Goal: Book appointment/travel/reservation

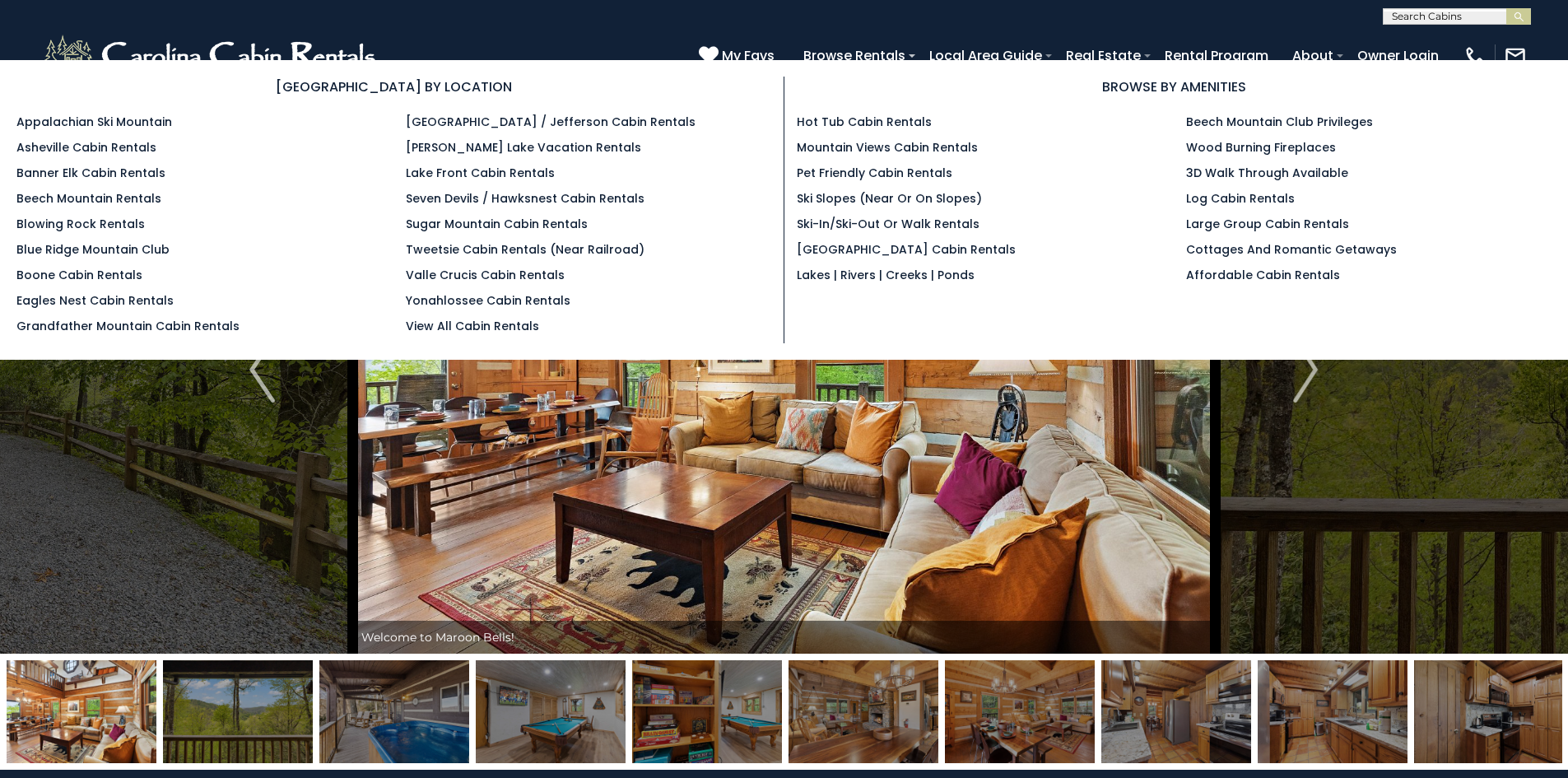
select select "*"
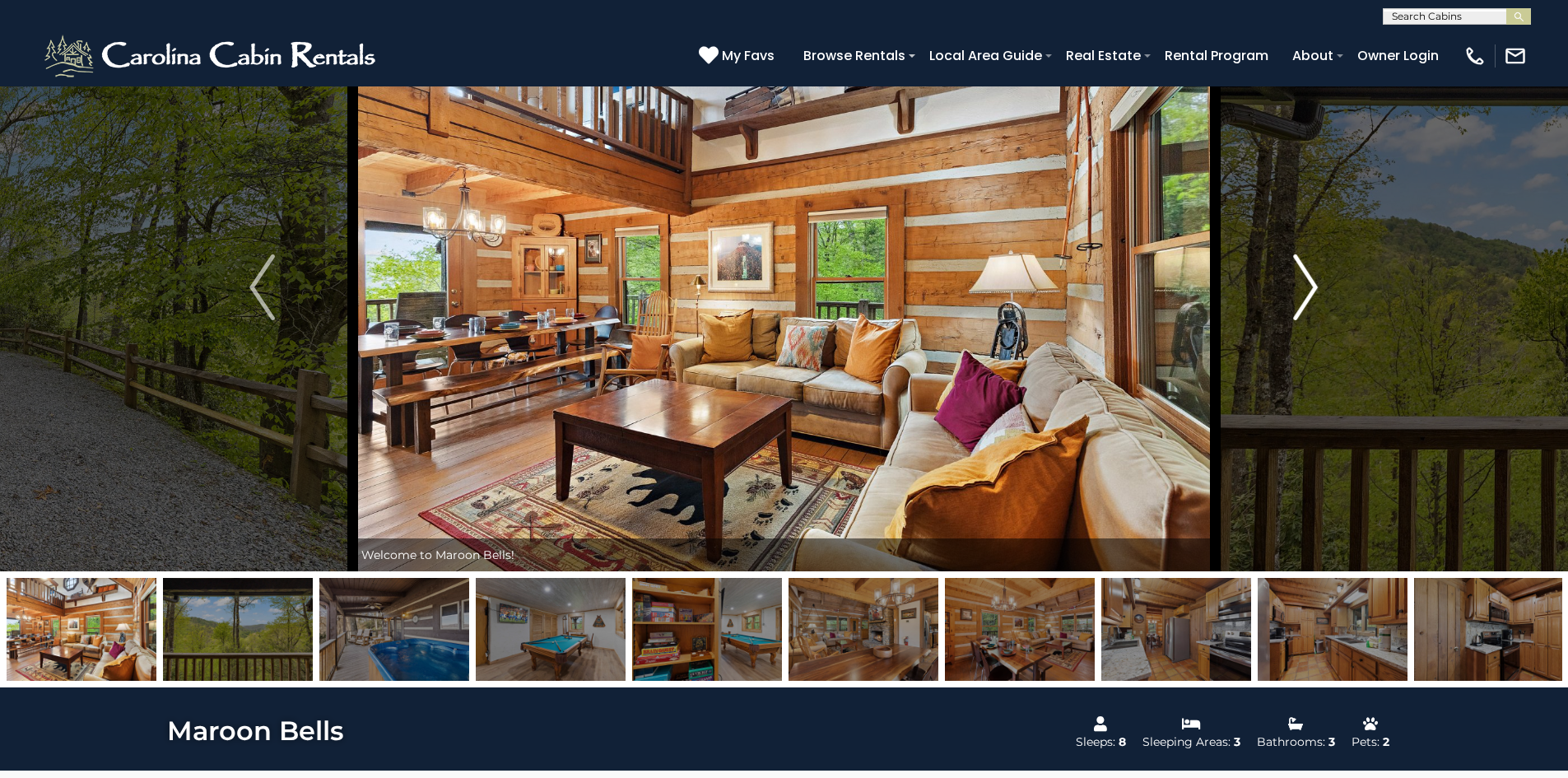
click at [1295, 286] on img "Next" at bounding box center [1306, 286] width 25 height 66
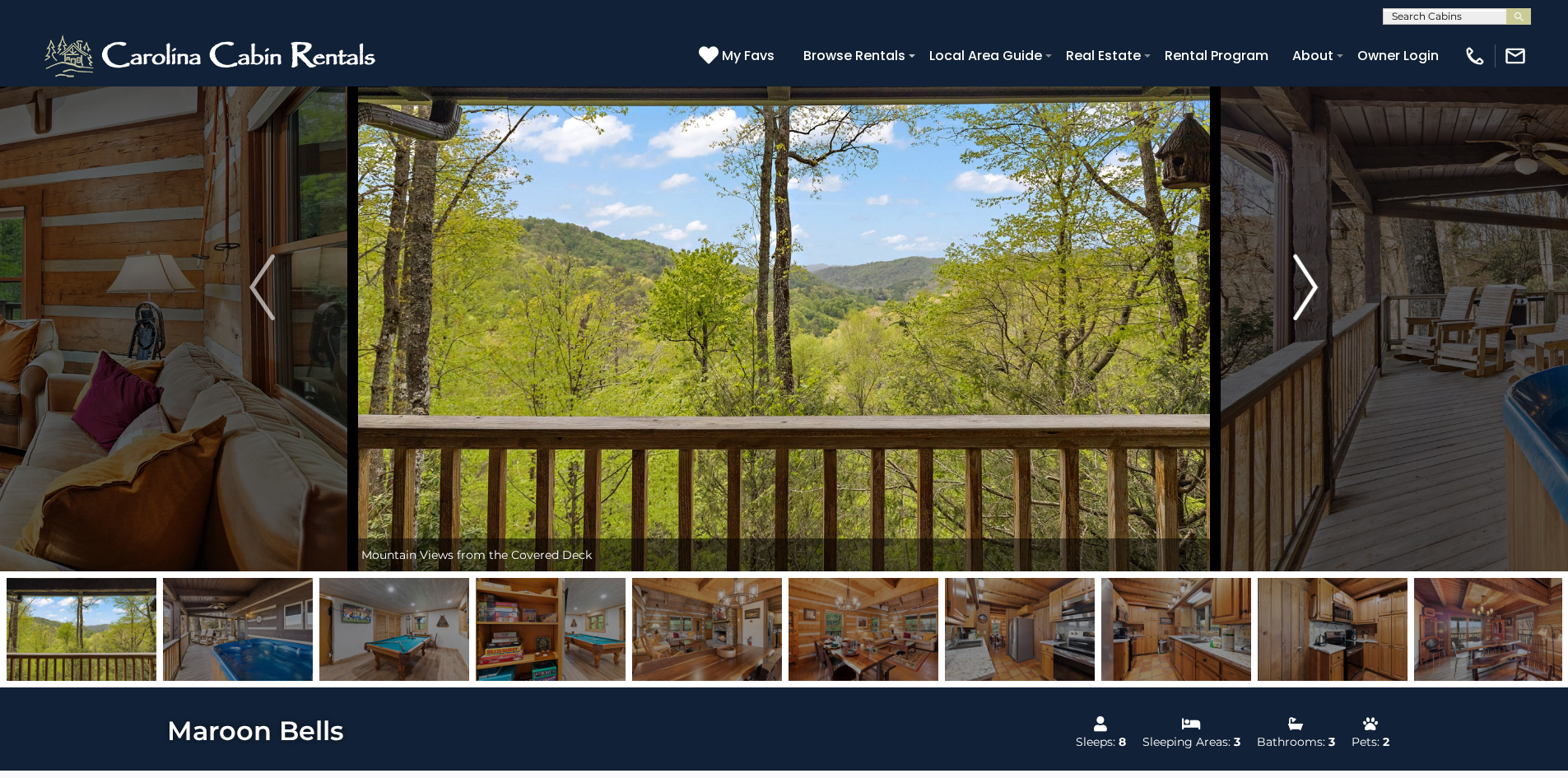
click at [1303, 292] on img "Next" at bounding box center [1306, 286] width 25 height 66
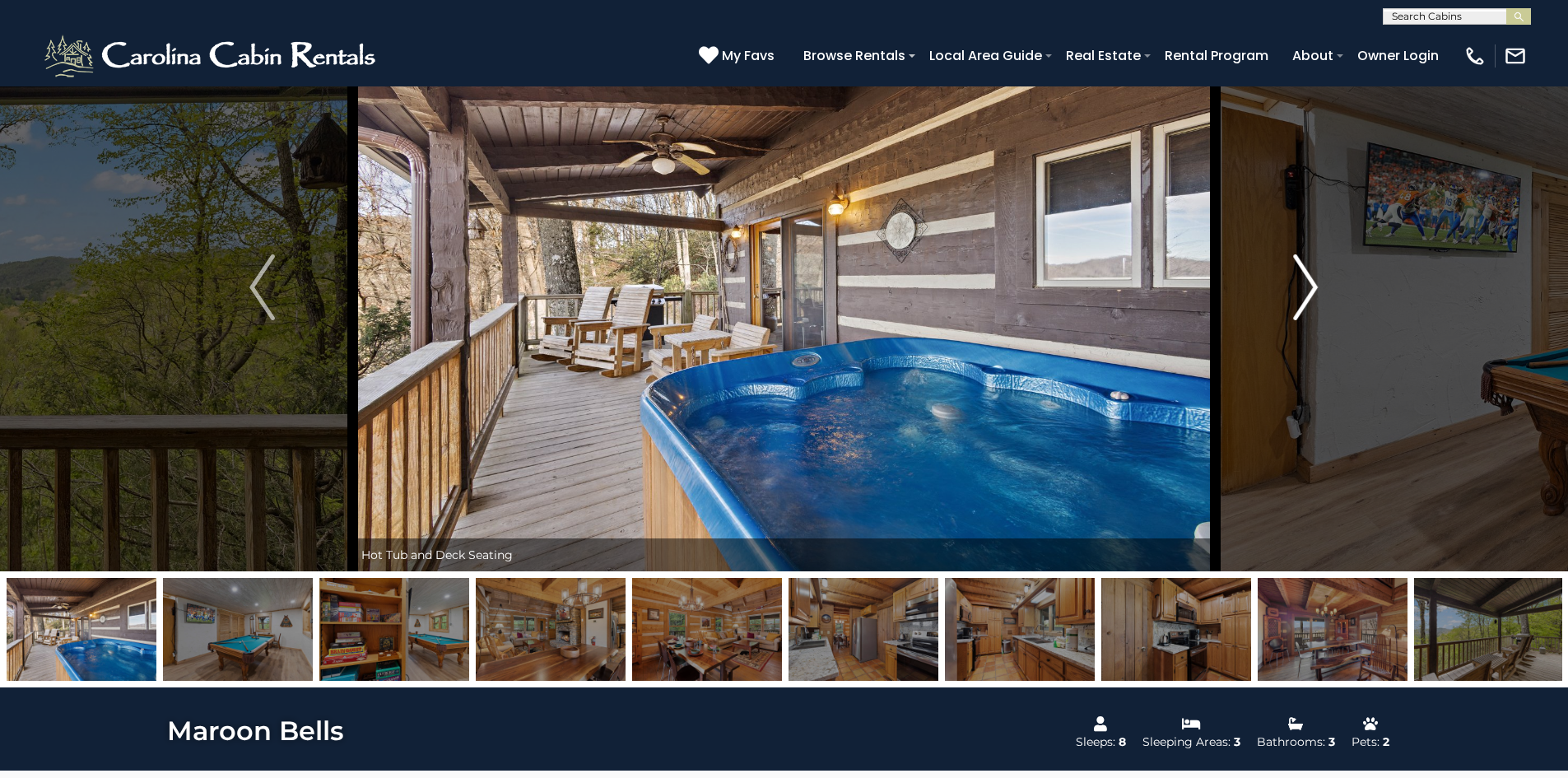
click at [1303, 292] on img "Next" at bounding box center [1306, 286] width 25 height 66
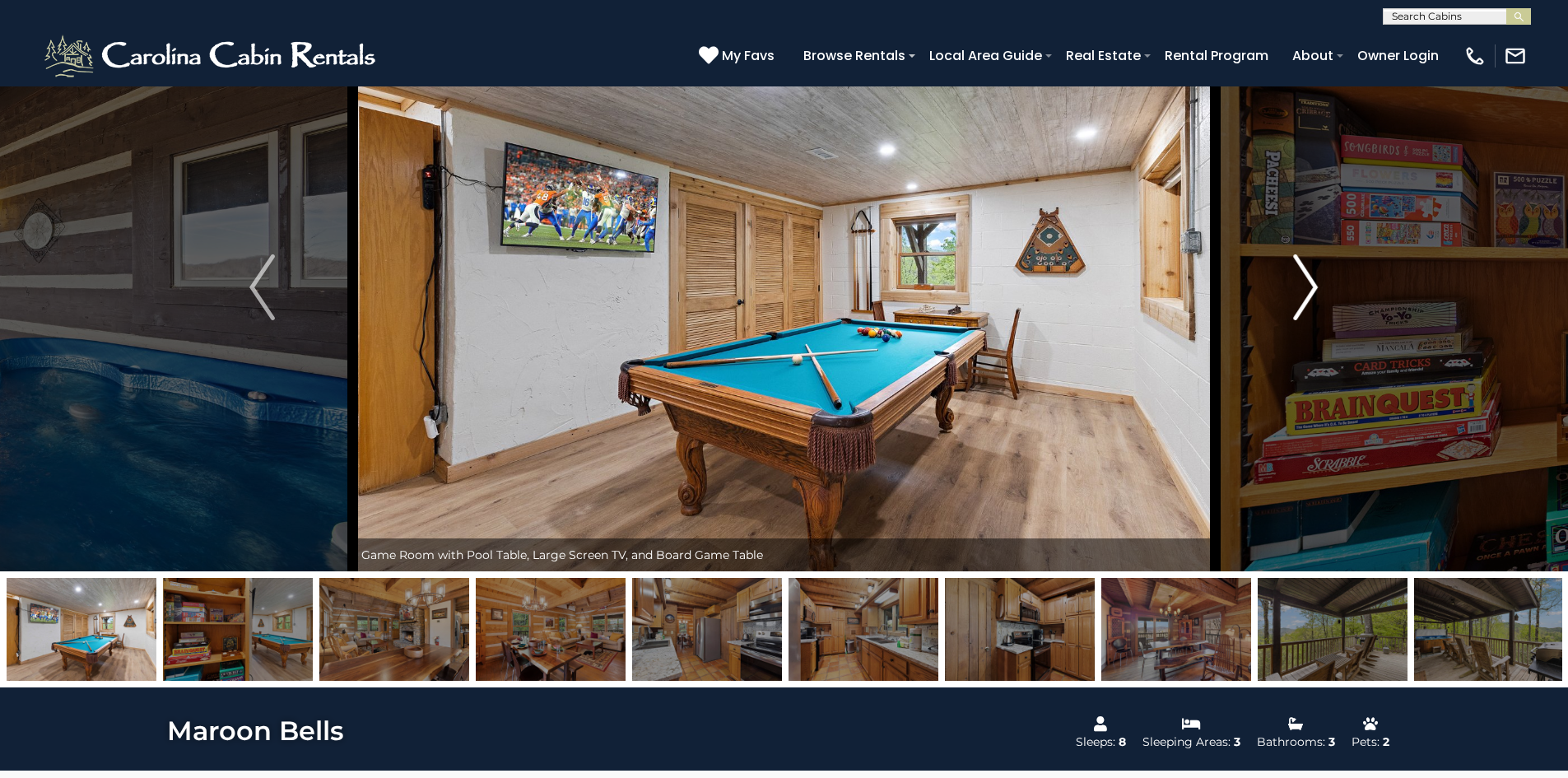
click at [1303, 292] on img "Next" at bounding box center [1306, 286] width 25 height 66
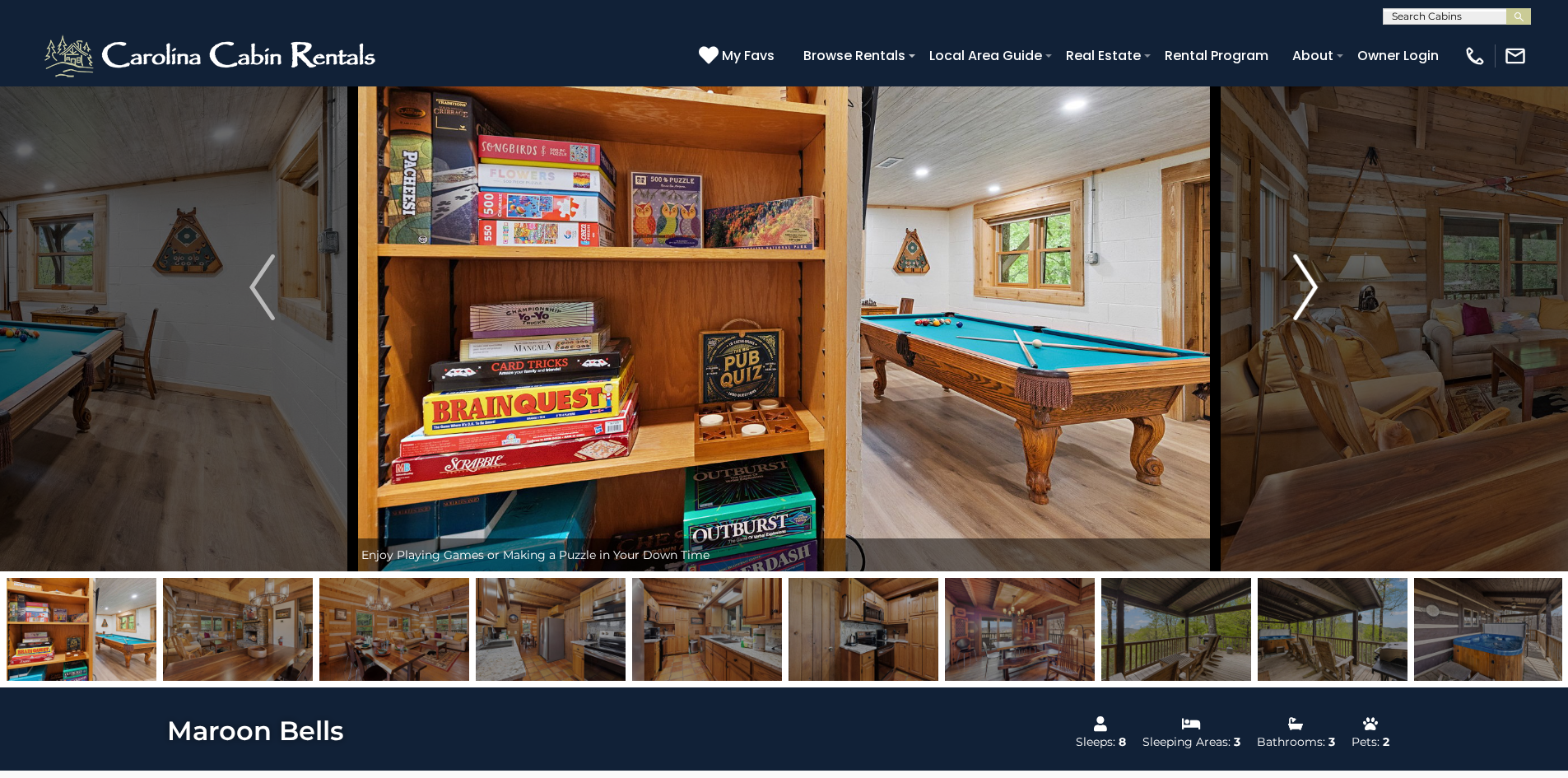
click at [1303, 292] on img "Next" at bounding box center [1306, 286] width 25 height 66
